Goal: Task Accomplishment & Management: Complete application form

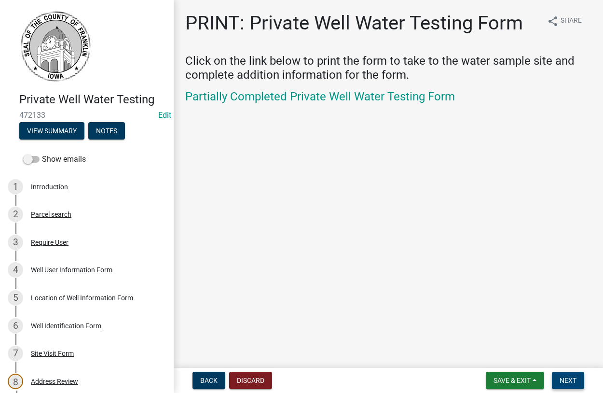
click at [566, 380] on span "Next" at bounding box center [568, 380] width 17 height 8
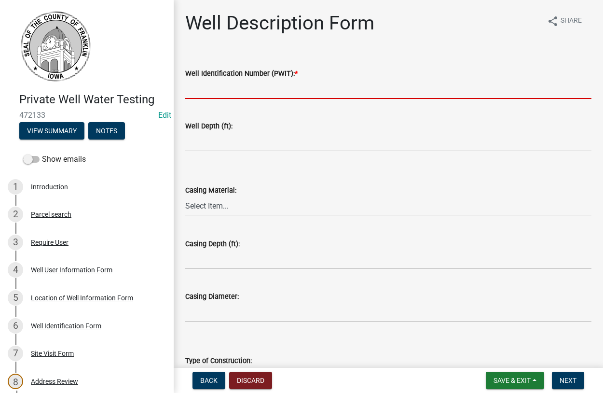
click at [238, 96] on input "Well Identification Number (PWIT): *" at bounding box center [388, 89] width 406 height 20
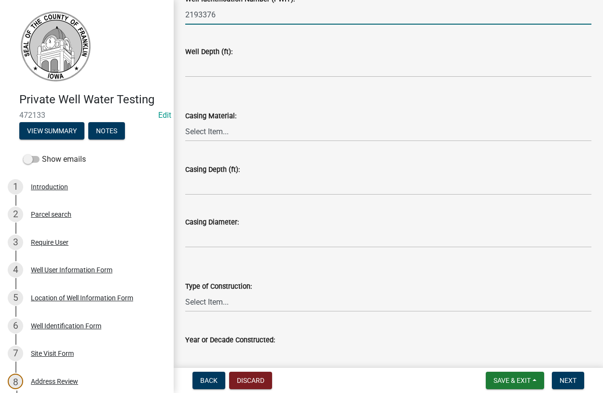
scroll to position [174, 0]
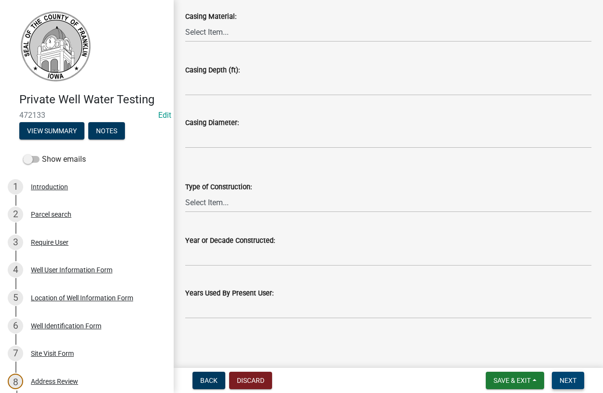
type input "2193376"
click at [564, 380] on span "Next" at bounding box center [568, 380] width 17 height 8
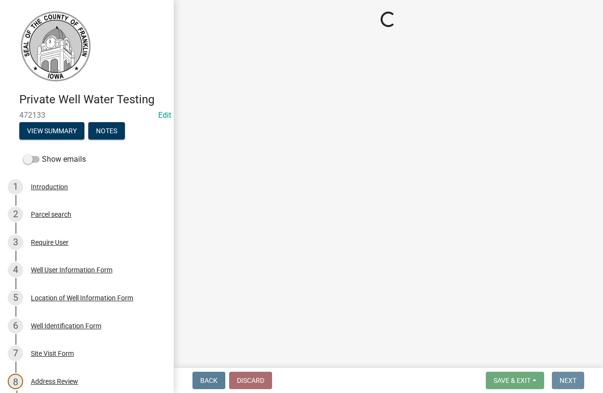
scroll to position [0, 0]
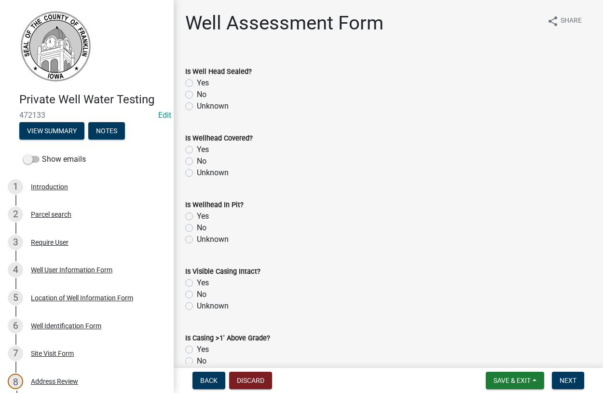
click at [197, 108] on label "Unknown" at bounding box center [213, 106] width 32 height 12
click at [197, 107] on input "Unknown" at bounding box center [200, 103] width 6 height 6
radio input "true"
click at [197, 147] on label "Yes" at bounding box center [203, 150] width 12 height 12
click at [197, 147] on input "Yes" at bounding box center [200, 147] width 6 height 6
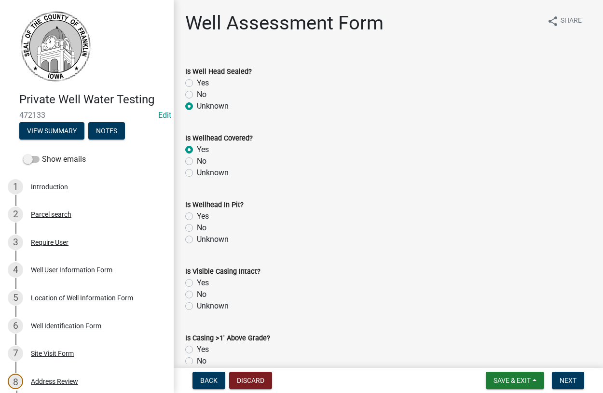
radio input "true"
click at [197, 218] on label "Yes" at bounding box center [203, 216] width 12 height 12
click at [197, 217] on input "Yes" at bounding box center [200, 213] width 6 height 6
radio input "true"
click at [197, 309] on label "Unknown" at bounding box center [213, 306] width 32 height 12
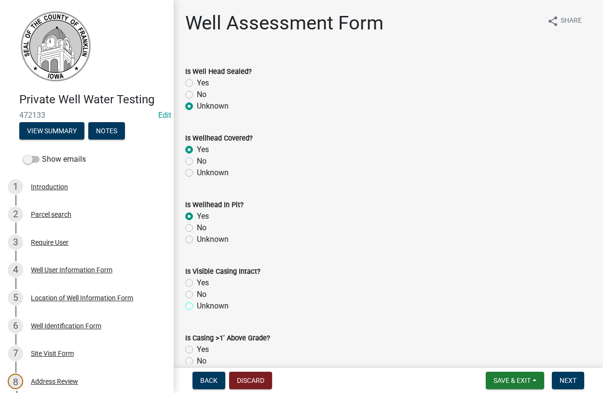
click at [197, 306] on input "Unknown" at bounding box center [200, 303] width 6 height 6
radio input "true"
click at [197, 359] on label "No" at bounding box center [202, 361] width 10 height 12
click at [197, 359] on input "No" at bounding box center [200, 358] width 6 height 6
radio input "true"
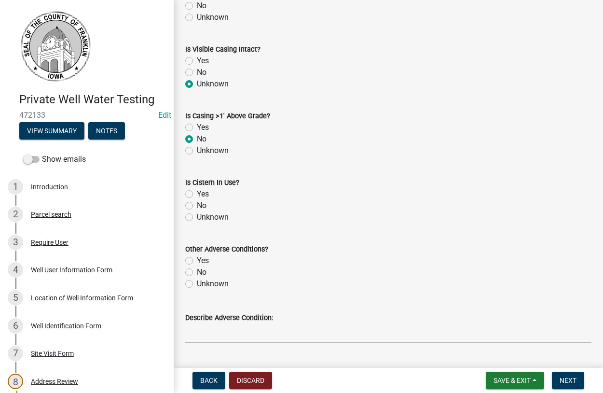
scroll to position [275, 0]
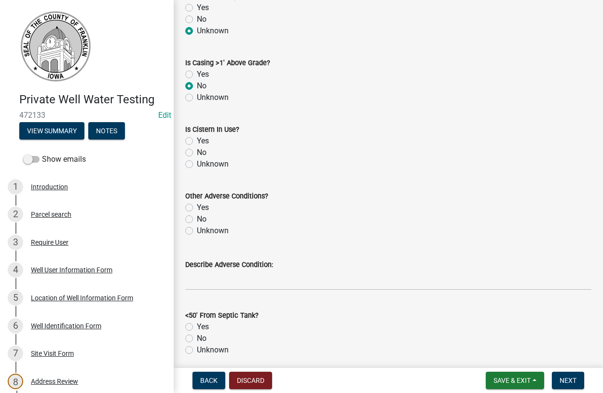
click at [193, 154] on div "No" at bounding box center [388, 153] width 406 height 12
click at [197, 151] on label "No" at bounding box center [202, 153] width 10 height 12
click at [197, 151] on input "No" at bounding box center [200, 150] width 6 height 6
radio input "true"
click at [197, 232] on label "Unknown" at bounding box center [213, 231] width 32 height 12
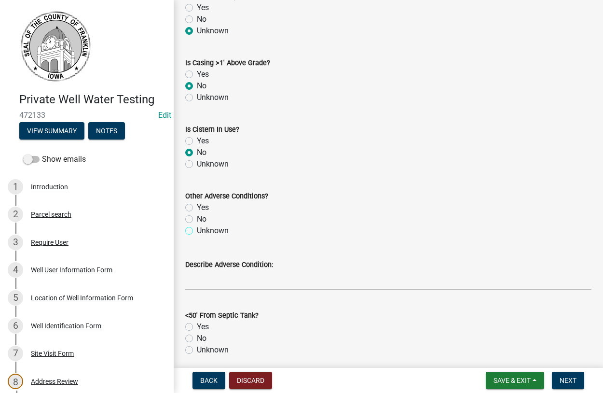
click at [197, 231] on input "Unknown" at bounding box center [200, 228] width 6 height 6
radio input "true"
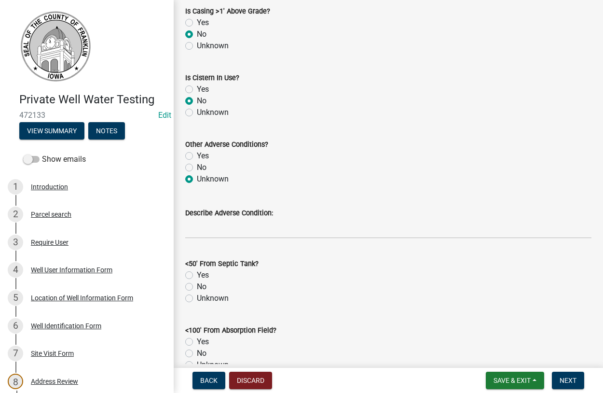
scroll to position [495, 0]
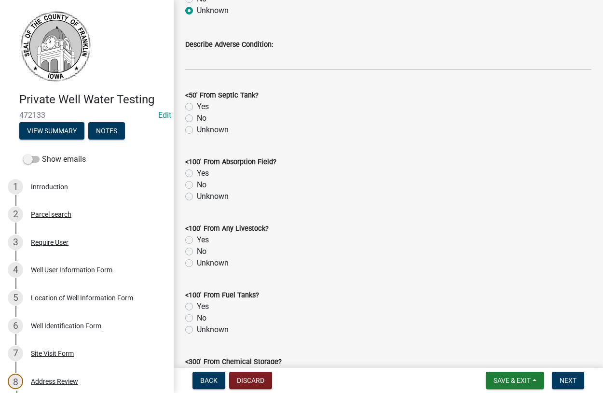
click at [197, 130] on label "Unknown" at bounding box center [213, 130] width 32 height 12
click at [197, 130] on input "Unknown" at bounding box center [200, 127] width 6 height 6
radio input "true"
click at [197, 194] on label "Unknown" at bounding box center [213, 197] width 32 height 12
click at [197, 194] on input "Unknown" at bounding box center [200, 194] width 6 height 6
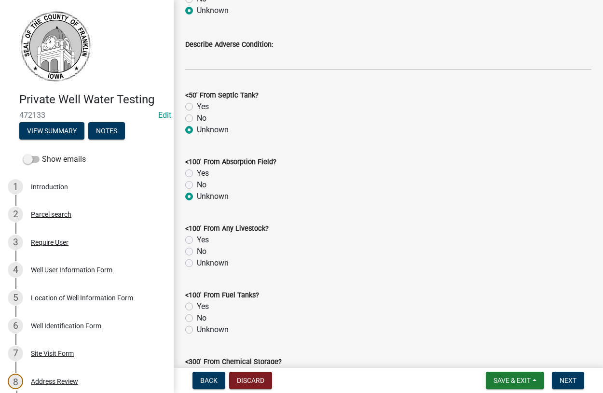
radio input "true"
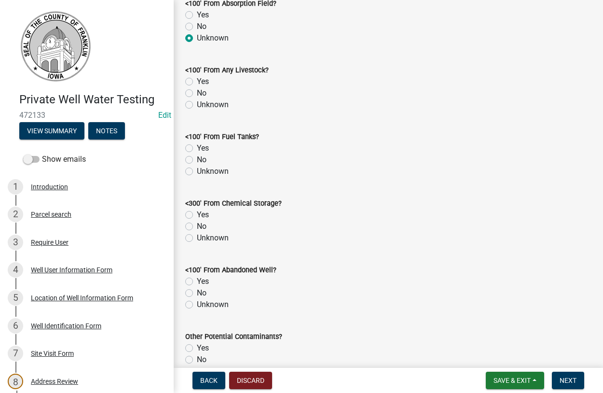
scroll to position [660, 0]
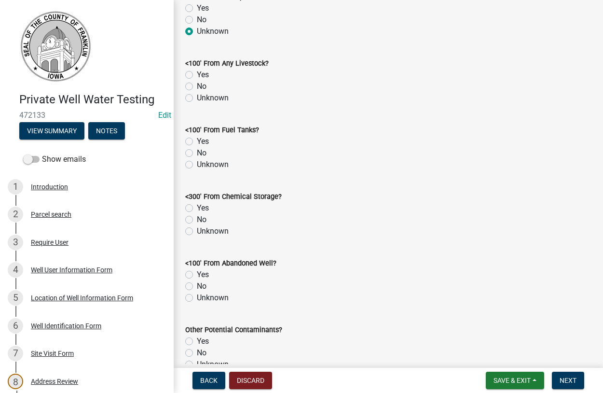
click at [197, 85] on label "No" at bounding box center [202, 87] width 10 height 12
click at [197, 85] on input "No" at bounding box center [200, 84] width 6 height 6
radio input "true"
click at [197, 153] on label "No" at bounding box center [202, 153] width 10 height 12
click at [197, 153] on input "No" at bounding box center [200, 150] width 6 height 6
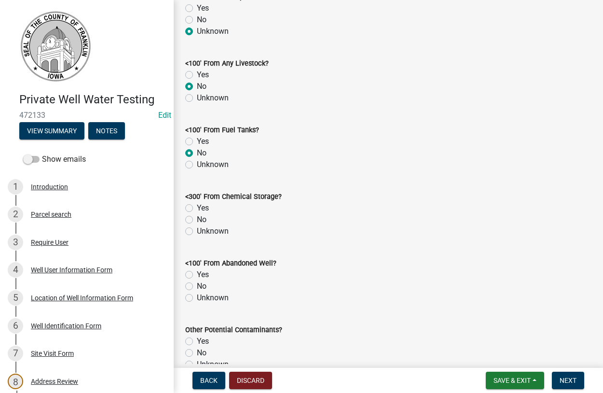
radio input "true"
click at [197, 232] on label "Unknown" at bounding box center [213, 231] width 32 height 12
click at [197, 232] on input "Unknown" at bounding box center [200, 228] width 6 height 6
radio input "true"
click at [197, 287] on label "No" at bounding box center [202, 286] width 10 height 12
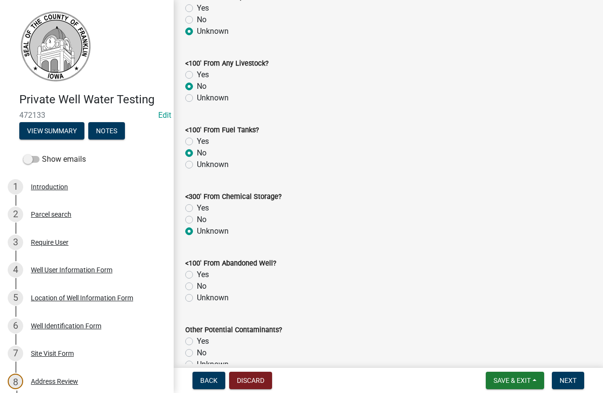
click at [197, 287] on input "No" at bounding box center [200, 283] width 6 height 6
radio input "true"
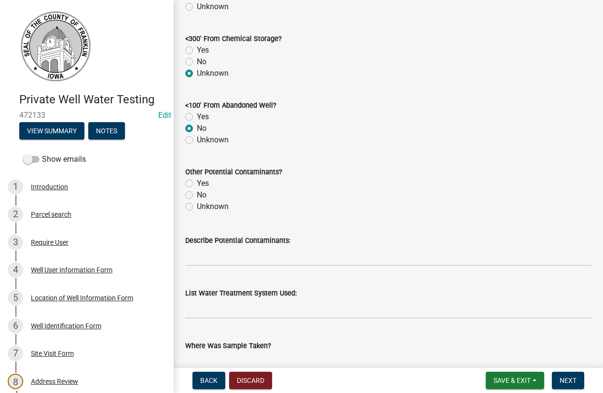
scroll to position [825, 0]
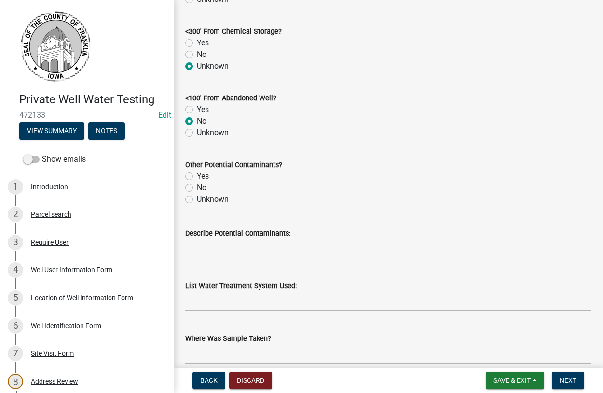
click at [197, 201] on label "Unknown" at bounding box center [213, 199] width 32 height 12
click at [197, 200] on input "Unknown" at bounding box center [200, 196] width 6 height 6
radio input "true"
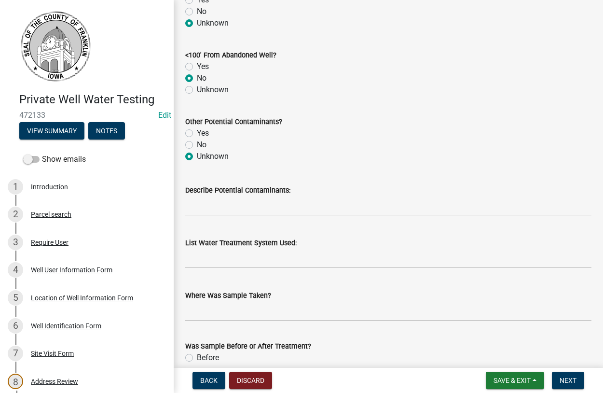
scroll to position [1045, 0]
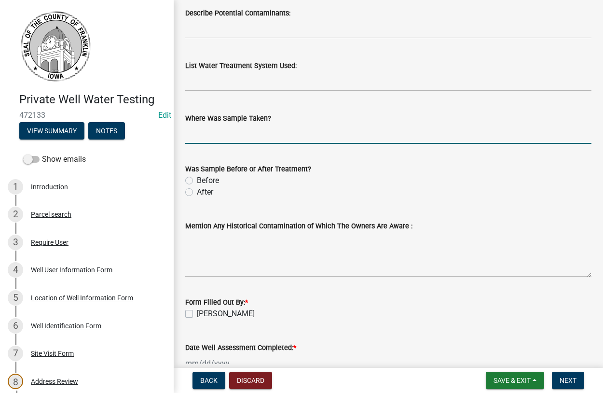
click at [213, 135] on input "Where Was Sample Taken?" at bounding box center [388, 134] width 406 height 20
type input "hyd"
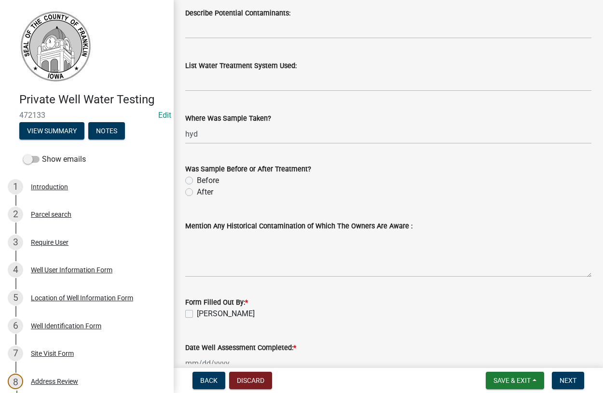
click at [197, 178] on label "Before" at bounding box center [208, 181] width 22 height 12
click at [197, 178] on input "Before" at bounding box center [200, 178] width 6 height 6
radio input "true"
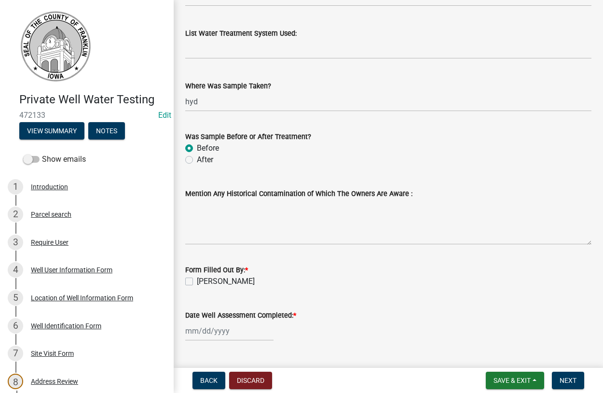
scroll to position [1100, 0]
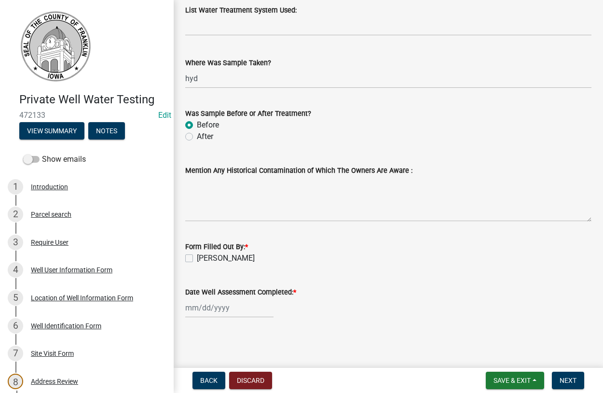
click at [197, 260] on label "[PERSON_NAME]" at bounding box center [226, 258] width 58 height 12
click at [197, 259] on input "[PERSON_NAME]" at bounding box center [200, 255] width 6 height 6
checkbox input "true"
select select "9"
select select "2025"
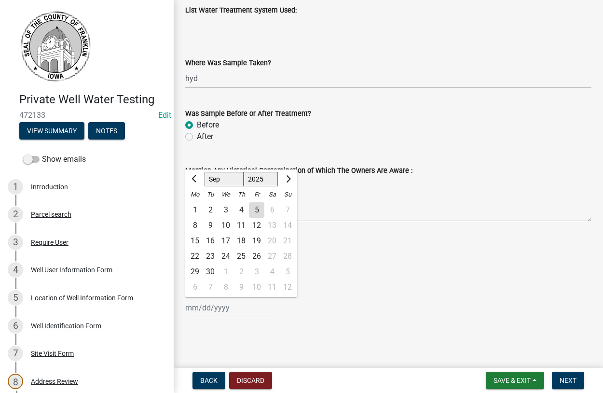
click at [214, 313] on input "Date Well Assessment Completed: *" at bounding box center [229, 308] width 88 height 20
click at [225, 207] on div "3" at bounding box center [225, 209] width 15 height 15
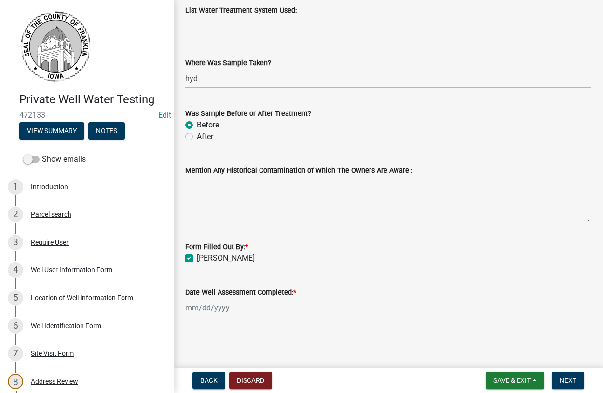
type input "[DATE]"
click at [570, 376] on span "Next" at bounding box center [568, 380] width 17 height 8
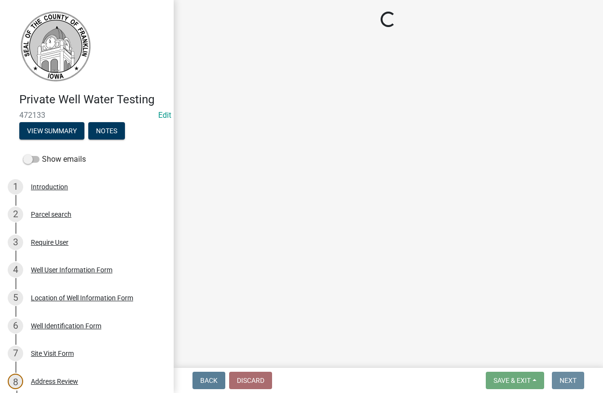
scroll to position [0, 0]
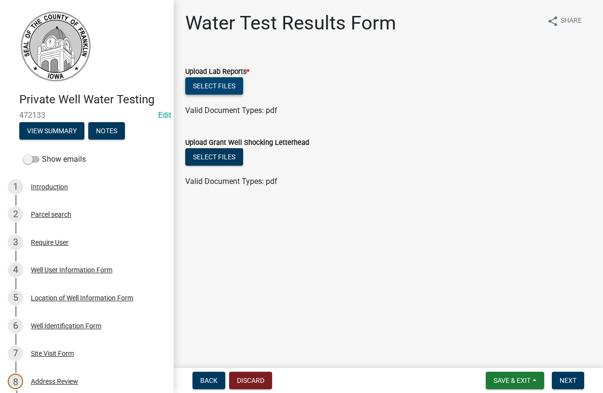
click at [223, 88] on button "Select files" at bounding box center [214, 85] width 58 height 17
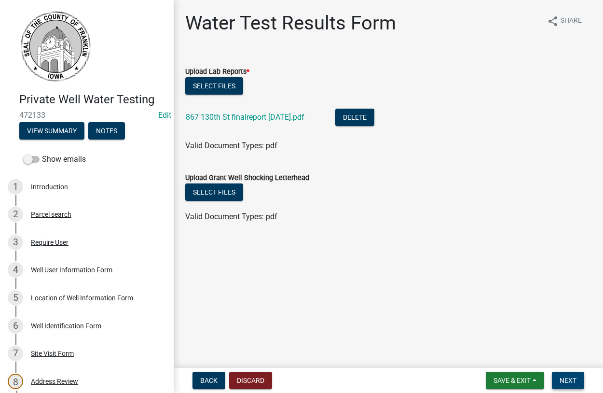
drag, startPoint x: 555, startPoint y: 377, endPoint x: 549, endPoint y: 374, distance: 6.5
click at [555, 376] on button "Next" at bounding box center [568, 379] width 32 height 17
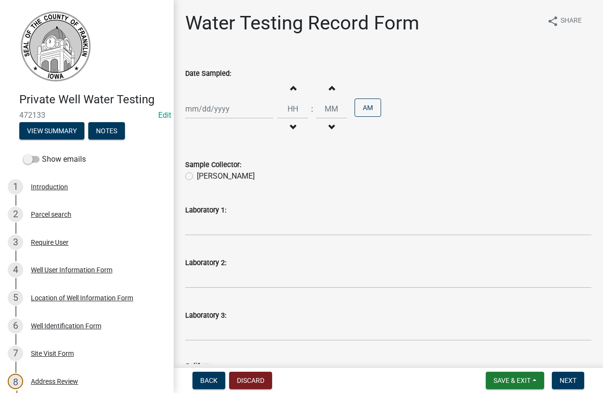
click at [212, 113] on input "Date Sampled:" at bounding box center [229, 109] width 88 height 20
select select "9"
select select "2025"
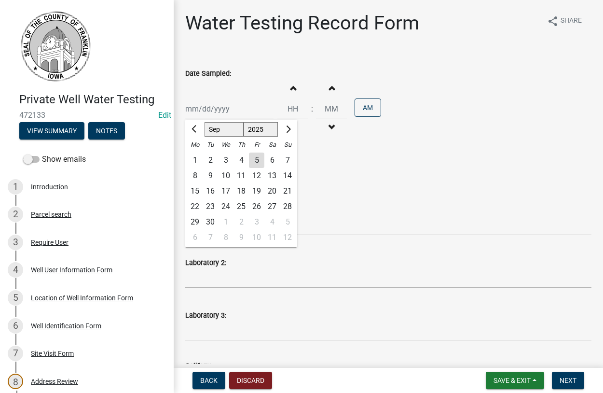
click at [220, 158] on div "3" at bounding box center [225, 159] width 15 height 15
type input "[DATE]"
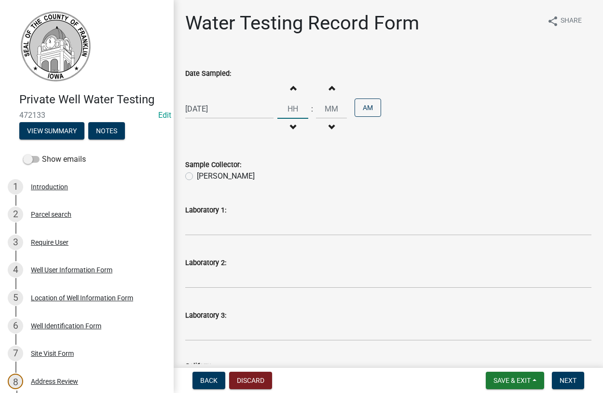
click at [300, 105] on input "Hours" at bounding box center [292, 109] width 31 height 20
type input "08"
type input "00"
click at [197, 177] on label "[PERSON_NAME]" at bounding box center [226, 176] width 58 height 12
click at [197, 177] on input "[PERSON_NAME]" at bounding box center [200, 173] width 6 height 6
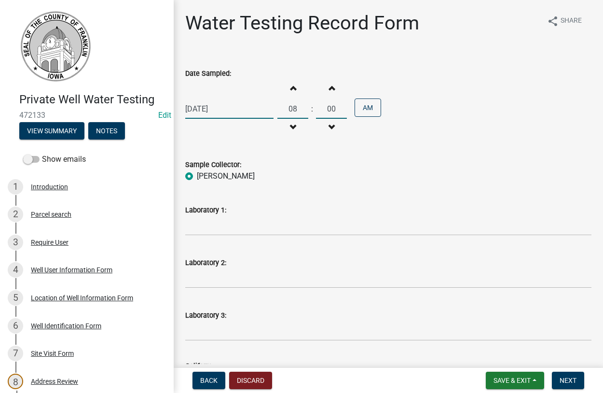
radio input "true"
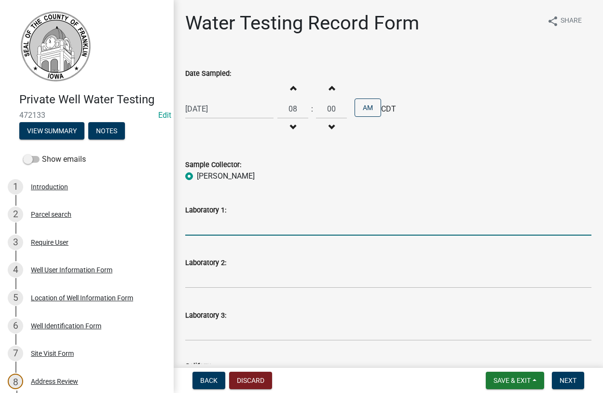
click at [206, 223] on input "Laboratory 1:" at bounding box center [388, 226] width 406 height 20
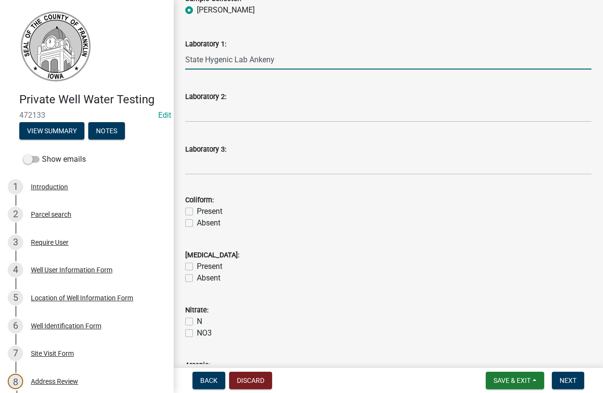
scroll to position [275, 0]
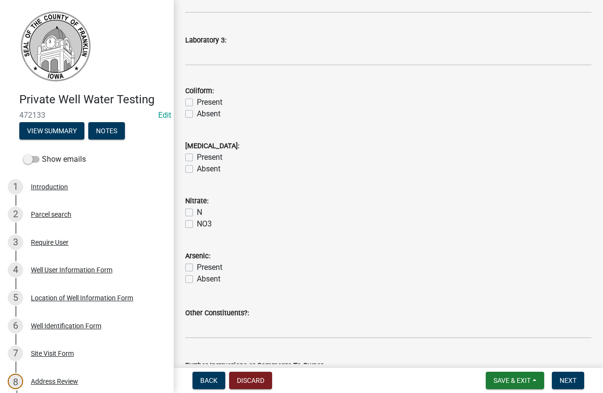
type input "State Hygenic Lab Ankeny"
click at [197, 115] on label "Absent" at bounding box center [209, 114] width 24 height 12
click at [197, 114] on input "Absent" at bounding box center [200, 111] width 6 height 6
checkbox input "true"
checkbox input "false"
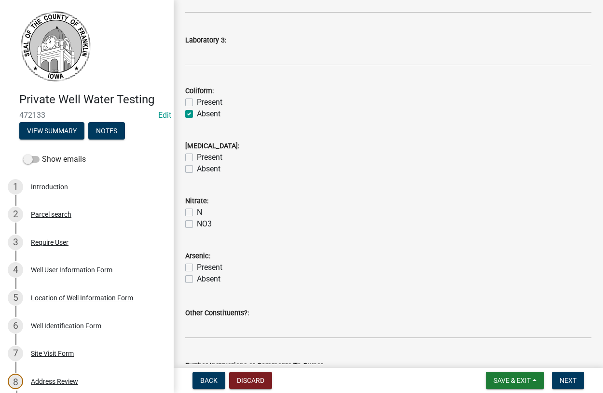
checkbox input "true"
click at [197, 170] on label "Absent" at bounding box center [209, 169] width 24 height 12
click at [197, 169] on input "Absent" at bounding box center [200, 166] width 6 height 6
checkbox input "true"
checkbox input "false"
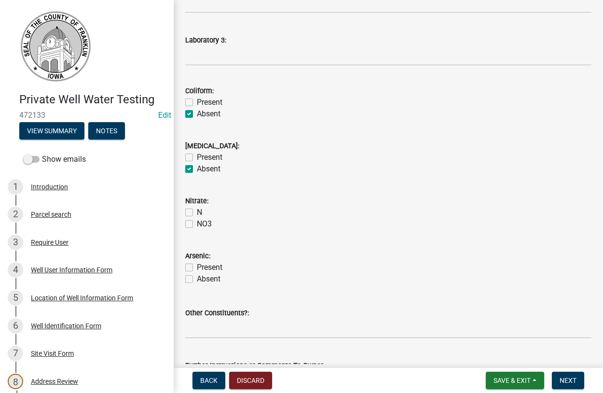
checkbox input "true"
click at [197, 214] on label "N" at bounding box center [199, 212] width 5 height 12
click at [197, 213] on input "N" at bounding box center [200, 209] width 6 height 6
checkbox input "true"
checkbox input "false"
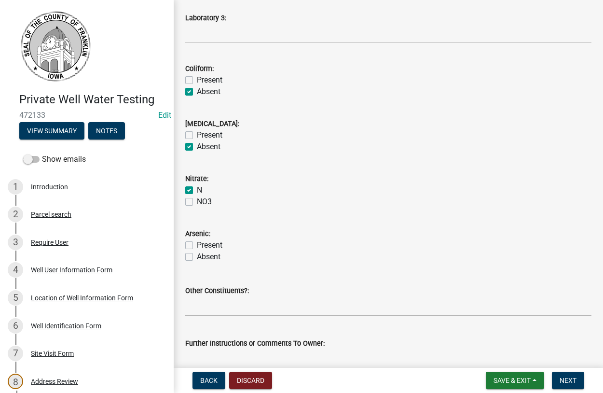
scroll to position [347, 0]
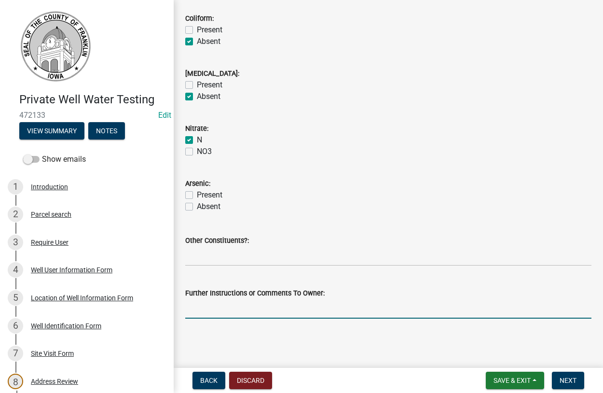
click at [257, 307] on input "Further Instructions or Comments To Owner:" at bounding box center [388, 309] width 406 height 20
type input "looks good"
click at [567, 376] on span "Next" at bounding box center [568, 380] width 17 height 8
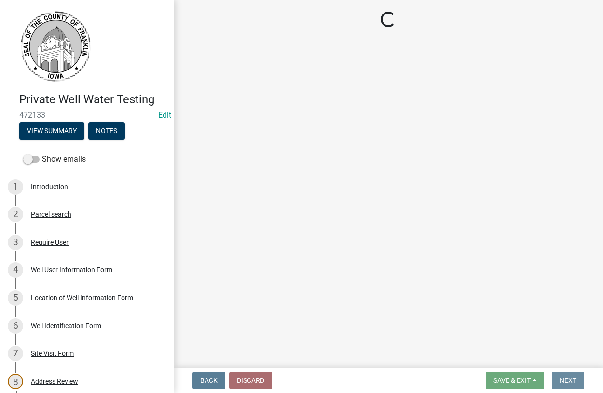
scroll to position [0, 0]
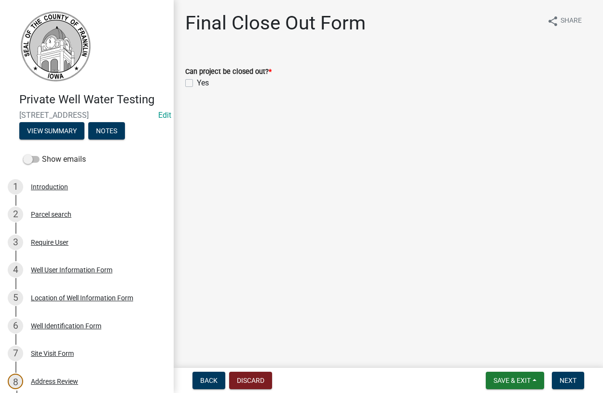
click at [197, 82] on label "Yes" at bounding box center [203, 83] width 12 height 12
click at [197, 82] on input "Yes" at bounding box center [200, 80] width 6 height 6
checkbox input "true"
click at [515, 234] on main "Final Close Out Form share Share Can project be closed out? * Yes" at bounding box center [388, 182] width 429 height 364
click at [567, 381] on span "Next" at bounding box center [568, 380] width 17 height 8
